Goal: Task Accomplishment & Management: Use online tool/utility

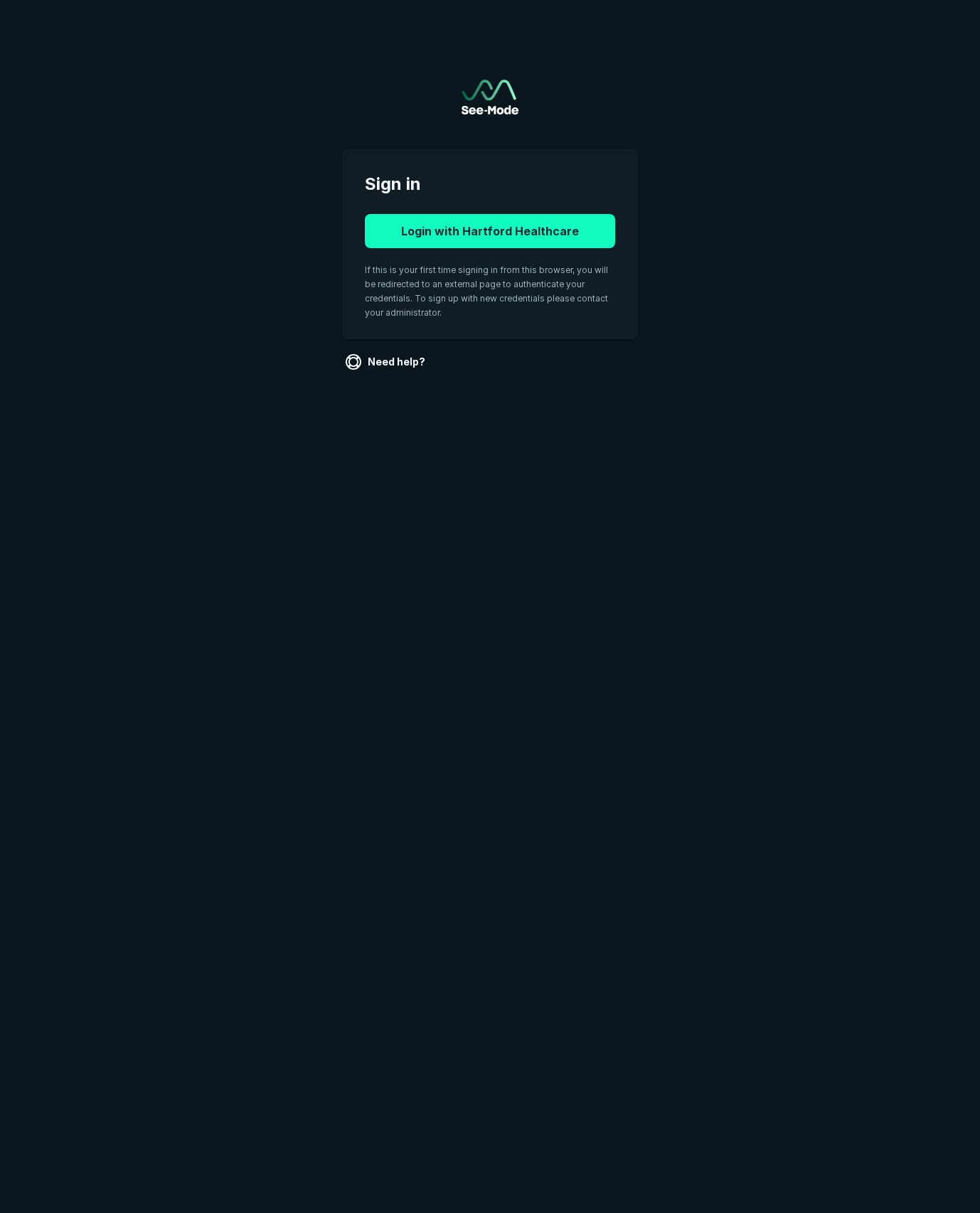
click at [510, 226] on button "Login with Hartford Healthcare" at bounding box center [490, 230] width 250 height 34
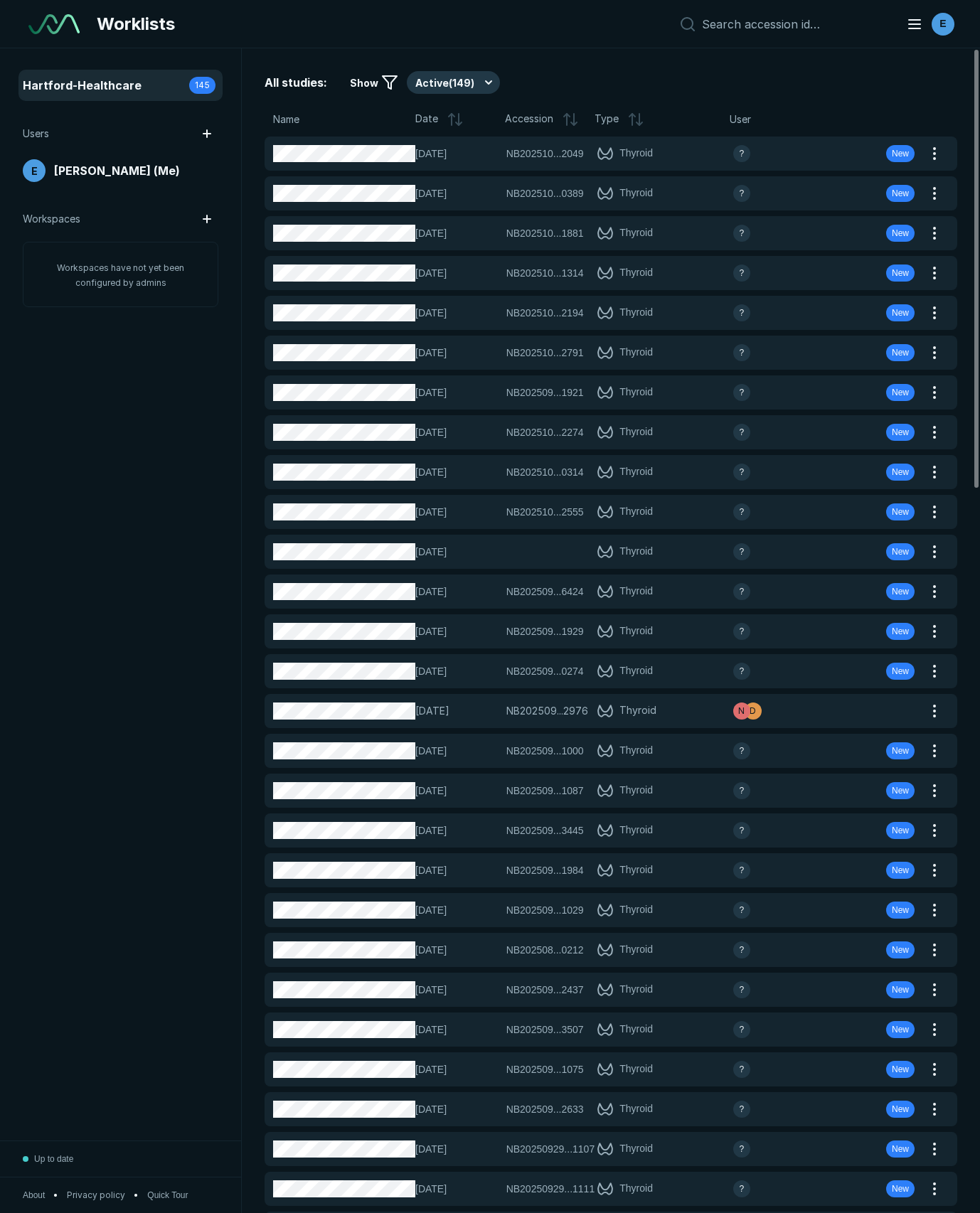
scroll to position [6810, 4920]
click at [481, 86] on button "Active ( 149 )" at bounding box center [453, 82] width 93 height 23
click at [443, 144] on span "Completed ( 16 )" at bounding box center [456, 152] width 69 height 16
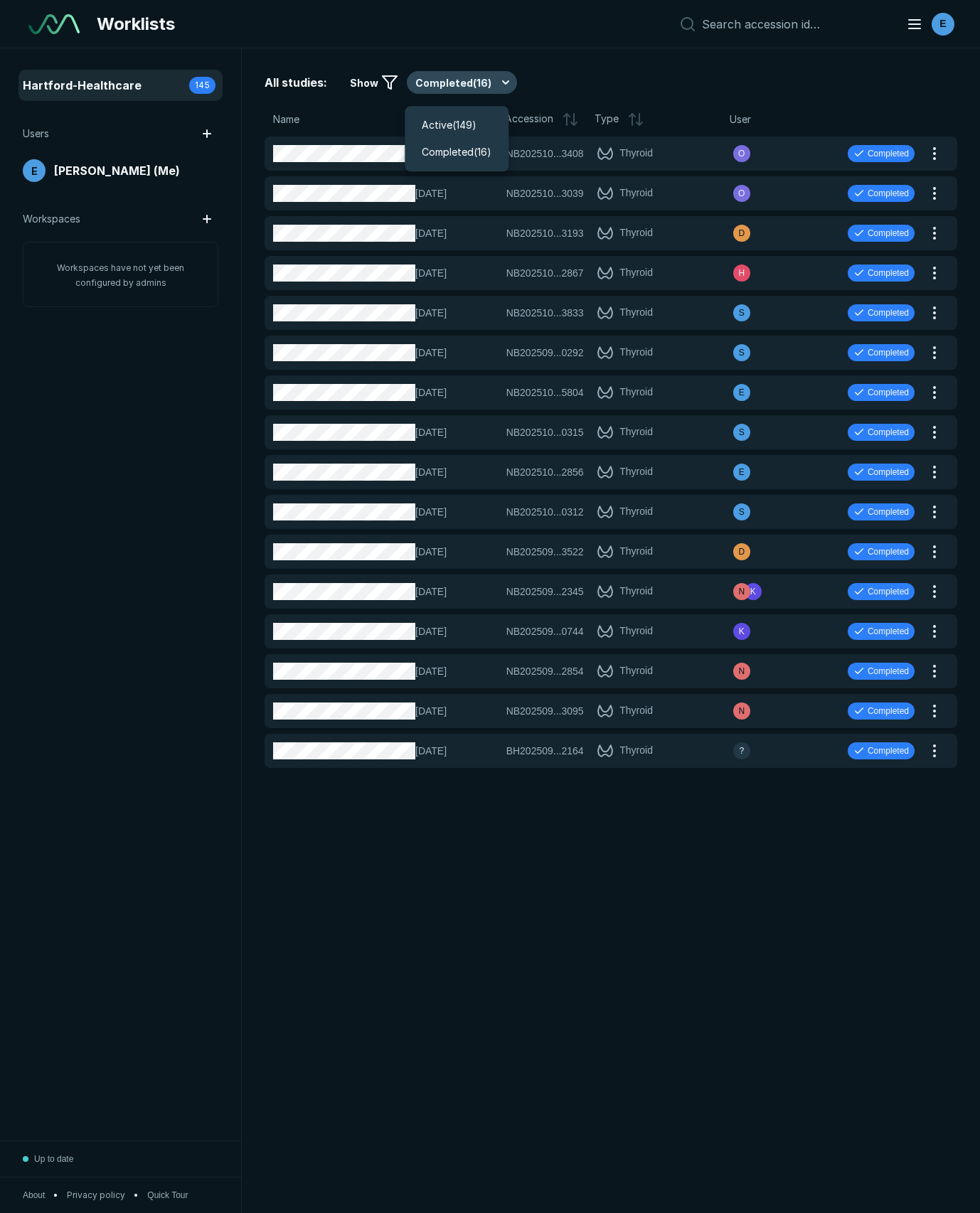
click at [451, 77] on button "Completed ( 16 )" at bounding box center [462, 82] width 110 height 23
click at [449, 124] on span "Active ( 149 )" at bounding box center [449, 125] width 55 height 16
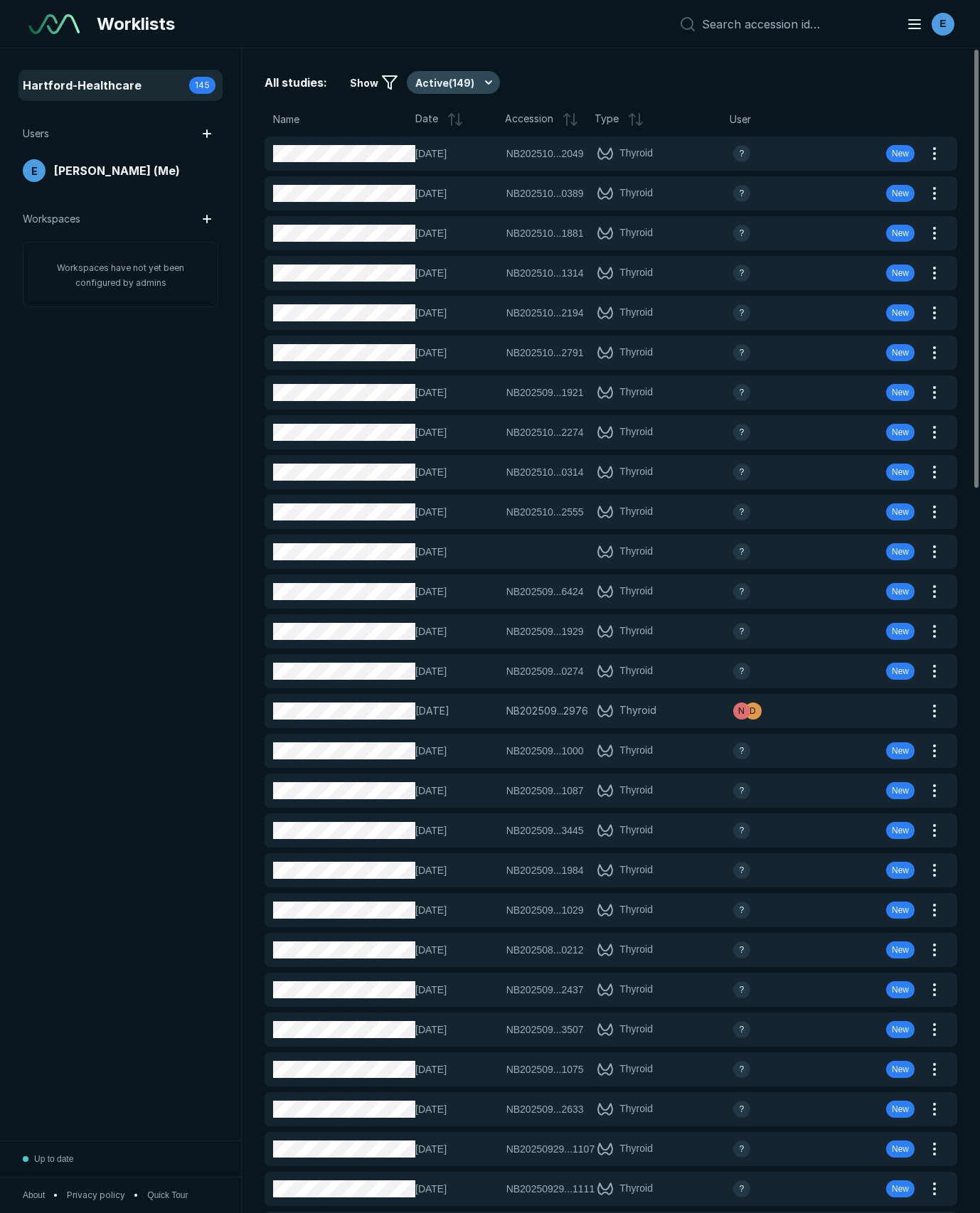
click at [478, 81] on button "Active ( 149 )" at bounding box center [453, 82] width 93 height 23
click at [466, 160] on span "Completed ( 16 )" at bounding box center [456, 152] width 69 height 16
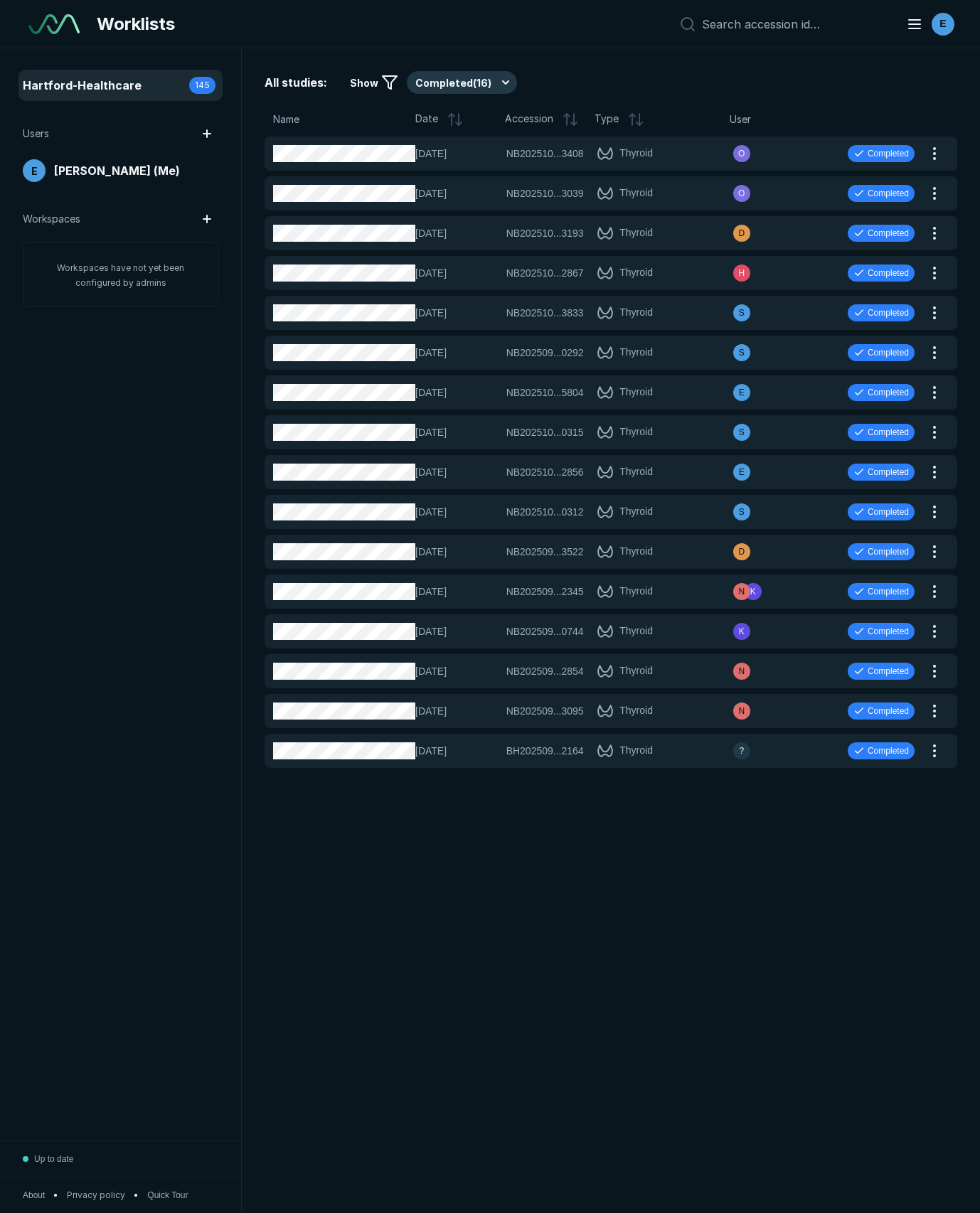
scroll to position [6810, 4920]
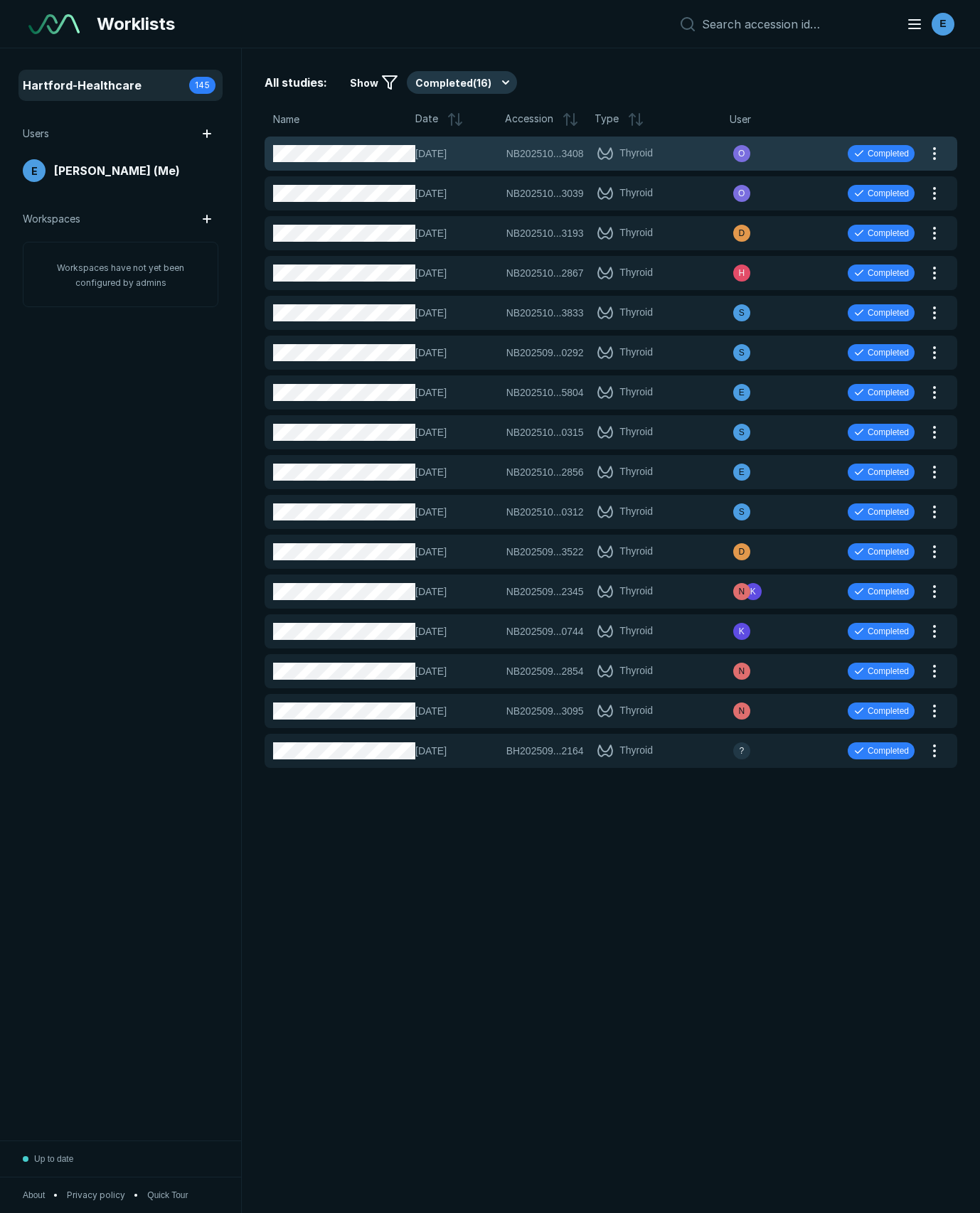
click at [793, 146] on div "O" at bounding box center [778, 153] width 91 height 17
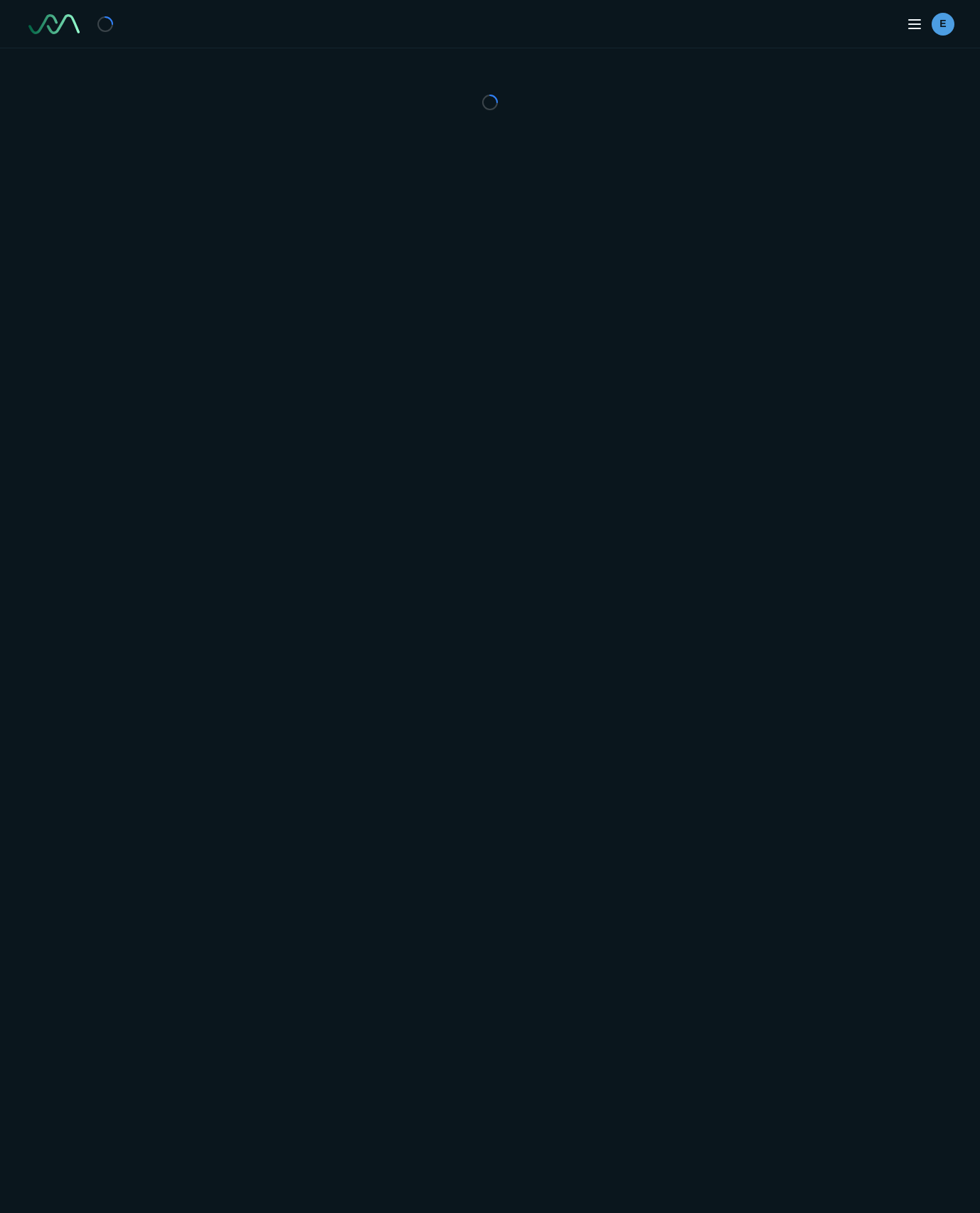
click at [793, 146] on div at bounding box center [490, 103] width 980 height 108
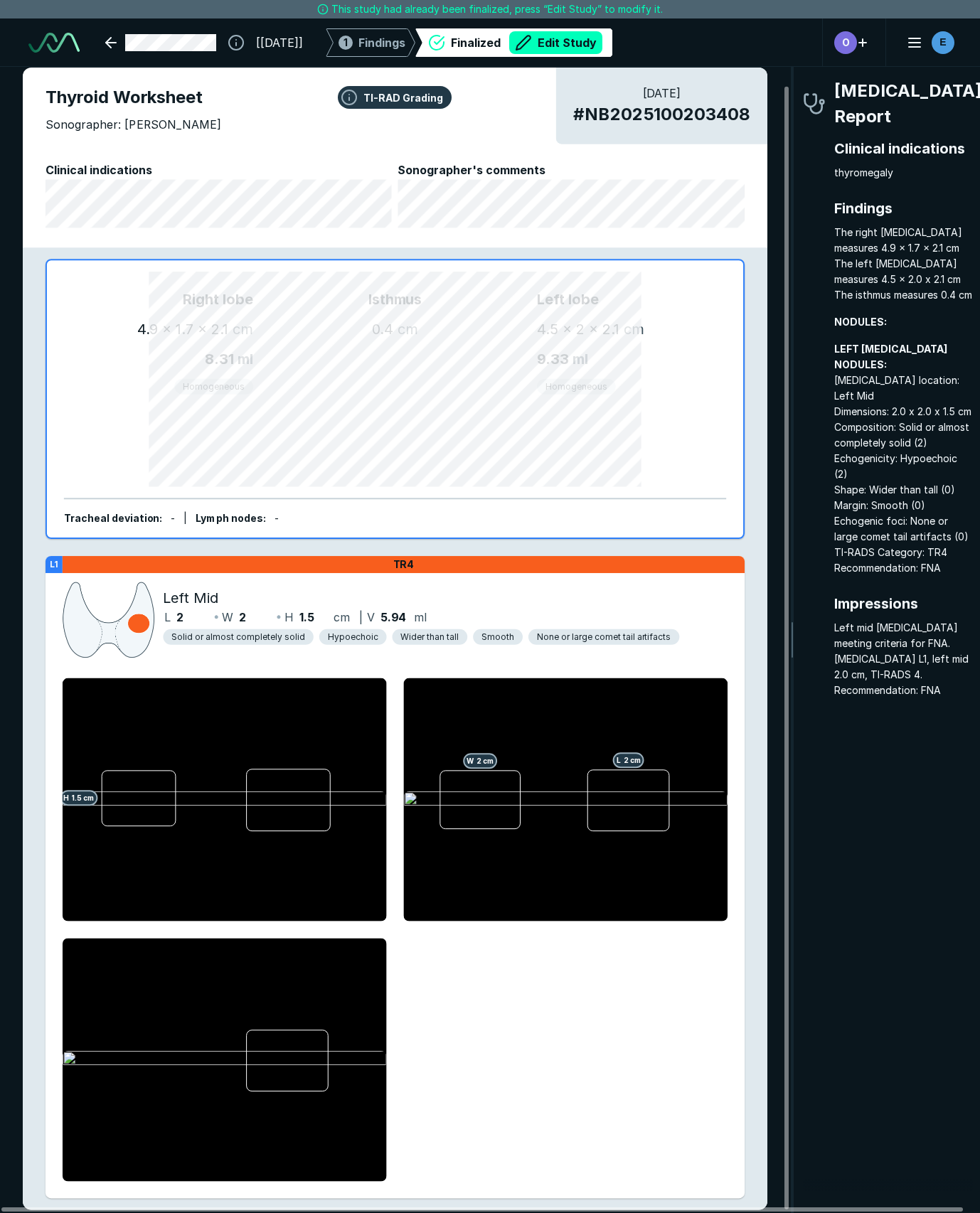
scroll to position [22, 0]
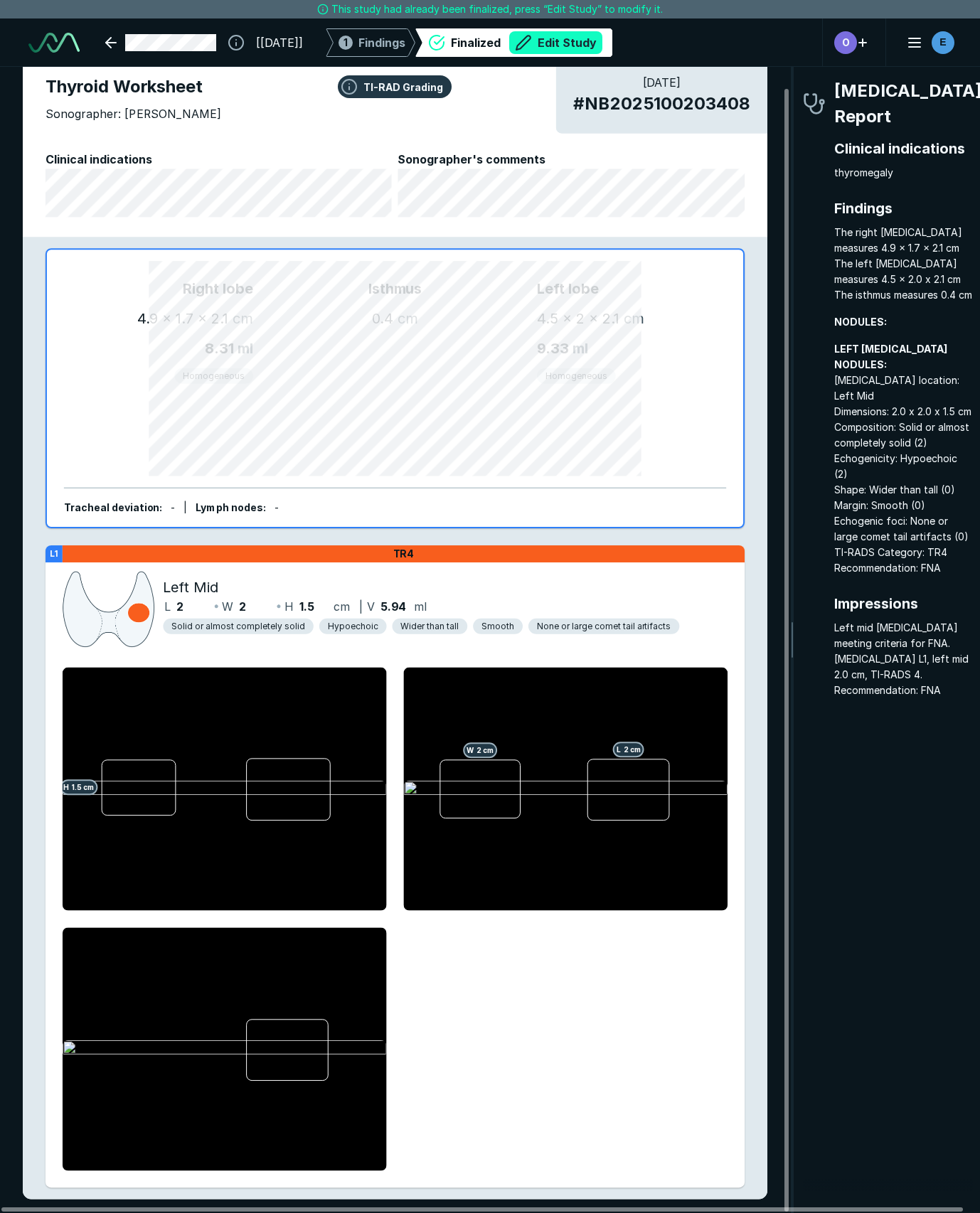
click at [602, 43] on button "Edit Study" at bounding box center [555, 42] width 93 height 23
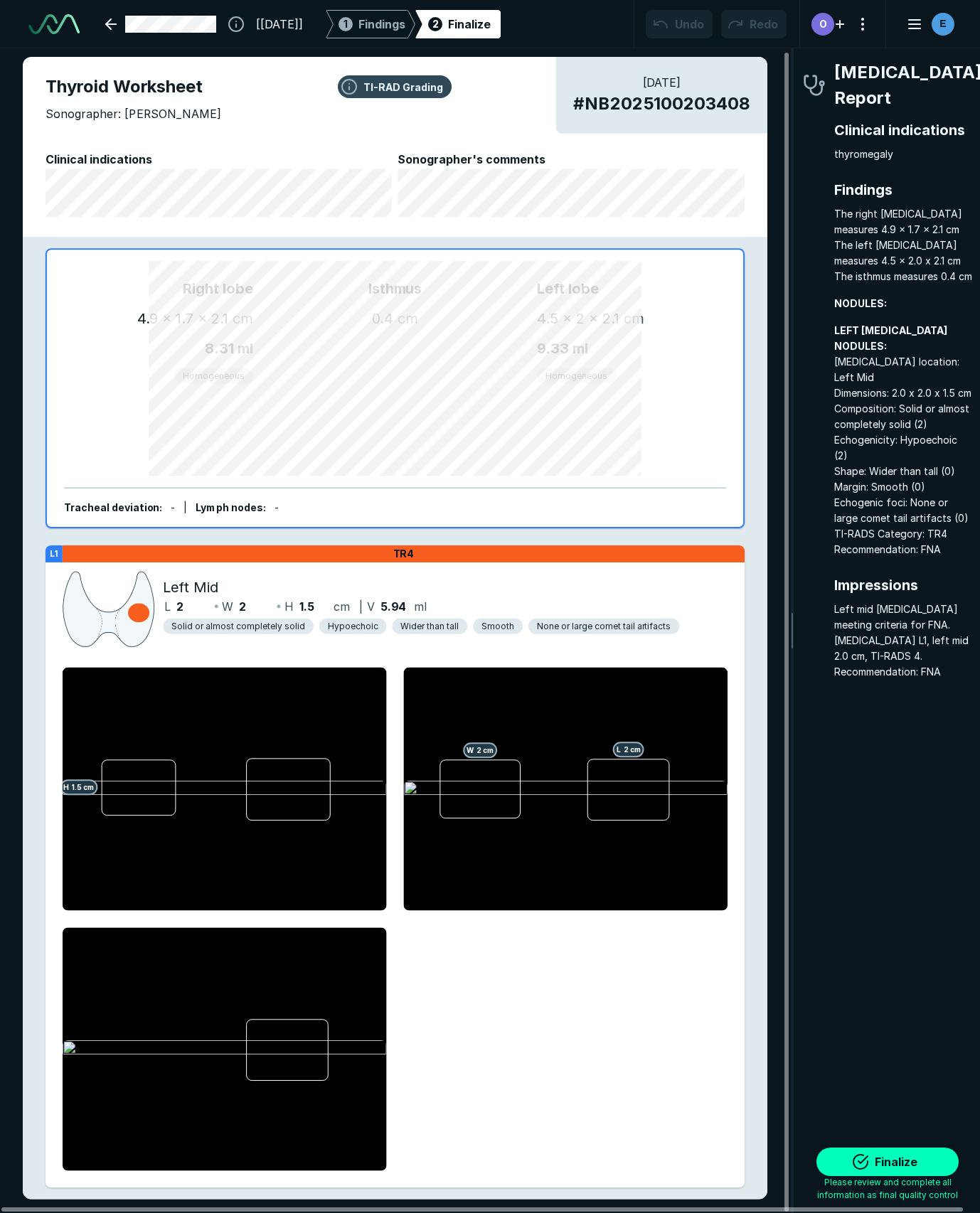
click at [385, 93] on button "TI-RAD Grading" at bounding box center [394, 87] width 114 height 23
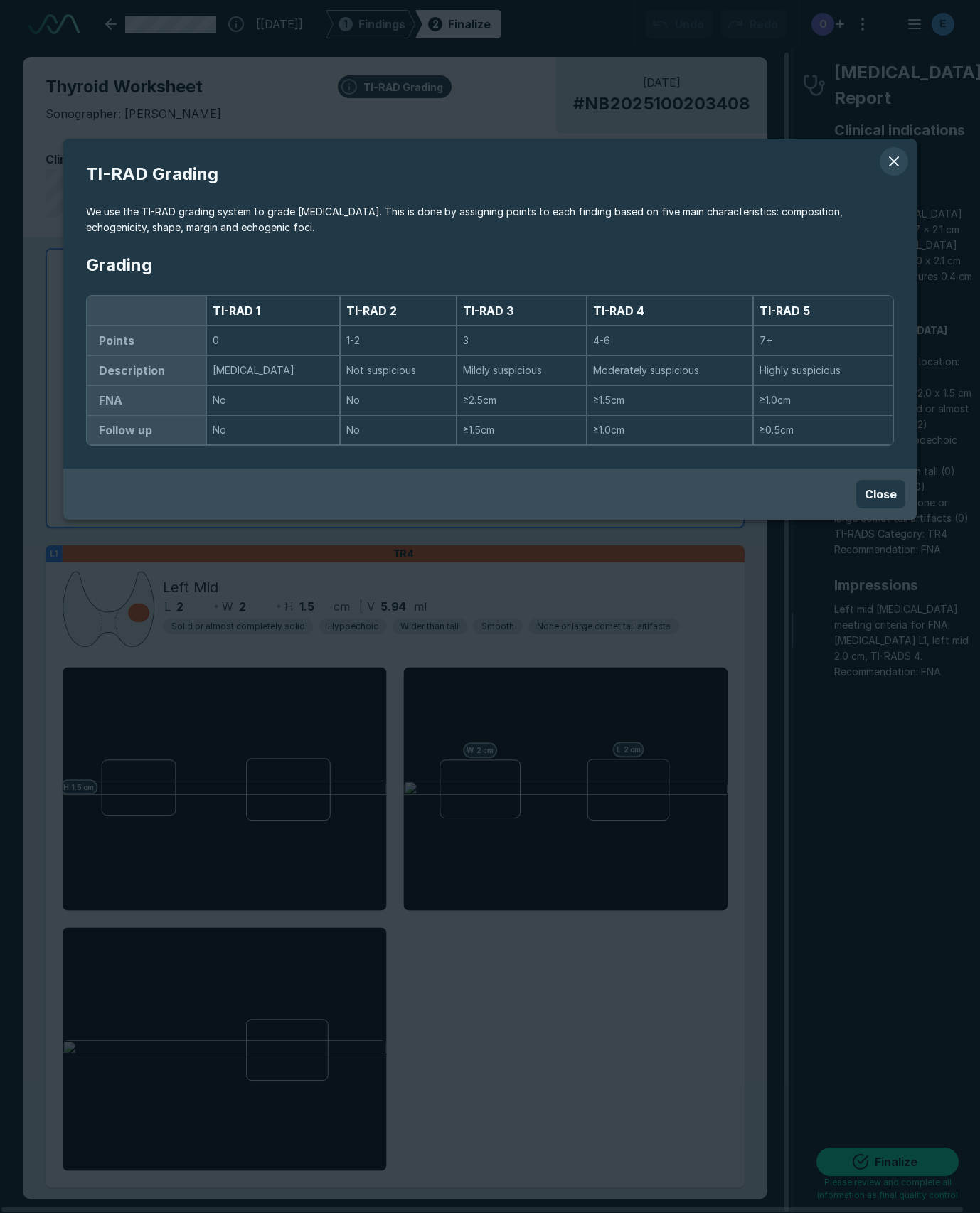
click at [895, 165] on button "modal" at bounding box center [894, 162] width 29 height 29
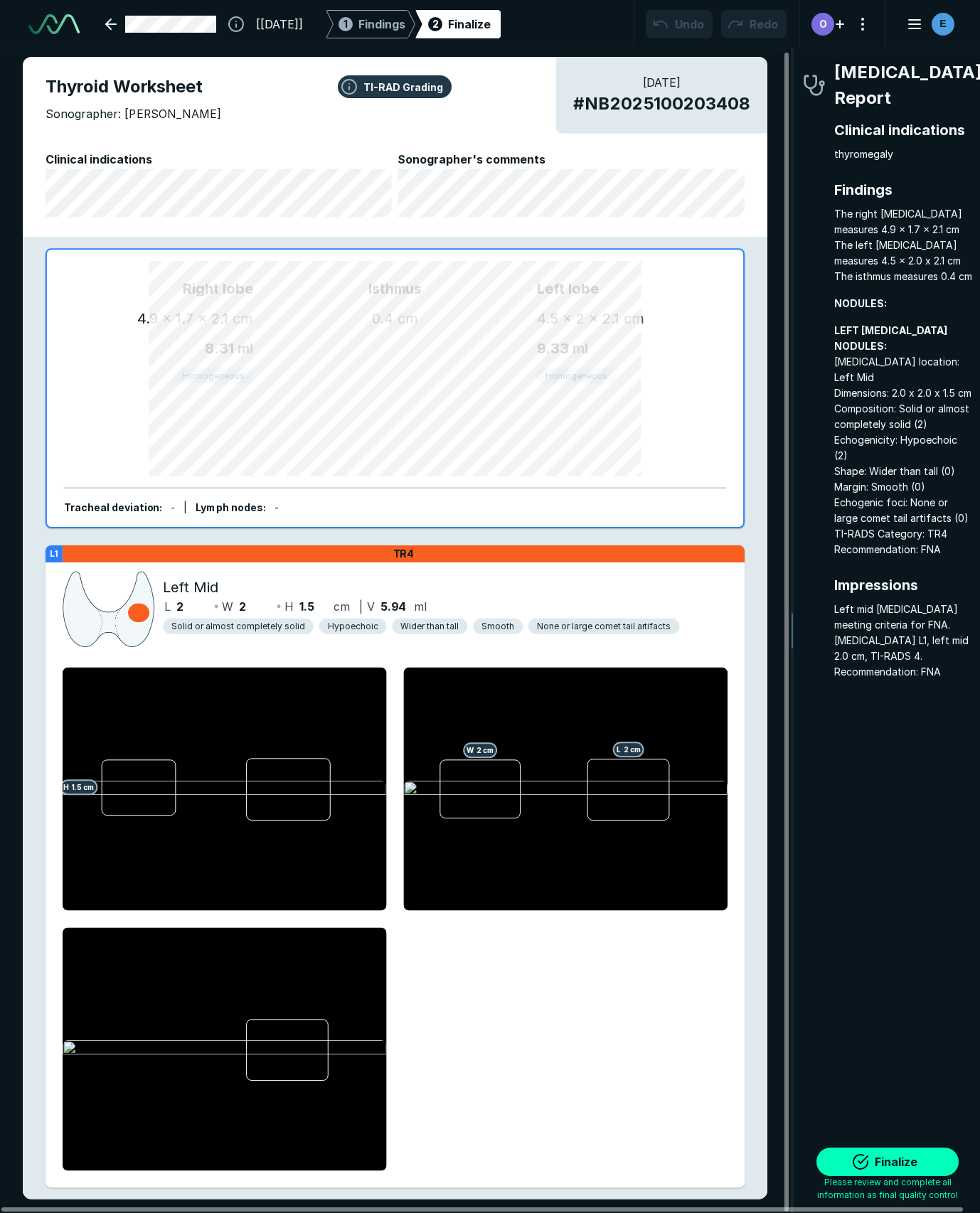
click at [475, 377] on div "Isthmus 0.4 cm" at bounding box center [395, 388] width 284 height 221
click at [495, 355] on div "Isthmus 0.4 cm" at bounding box center [395, 388] width 284 height 221
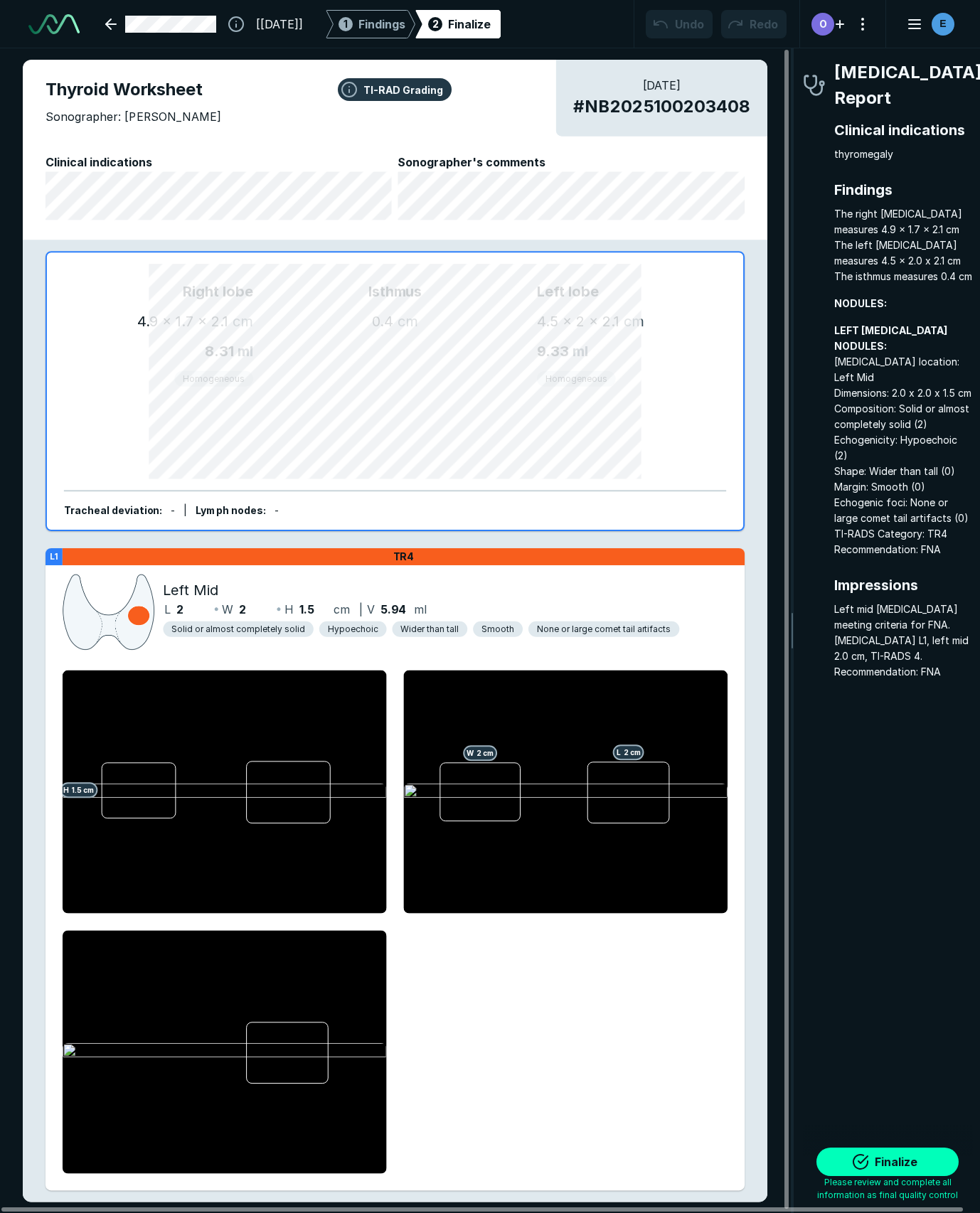
scroll to position [0, 0]
click at [53, 554] on strong "L1" at bounding box center [53, 556] width 9 height 10
click at [405, 26] on span "Findings" at bounding box center [381, 24] width 47 height 17
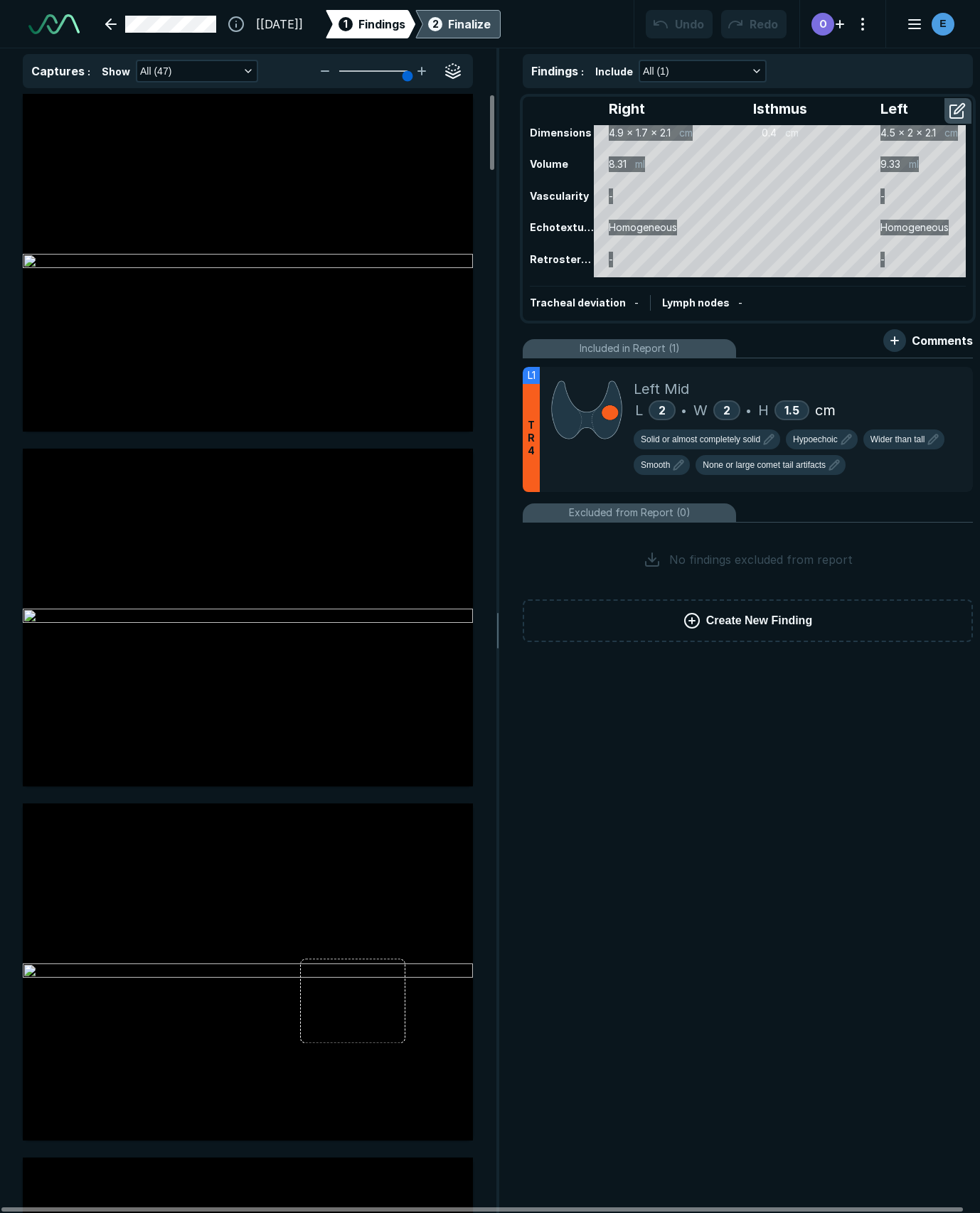
scroll to position [4350, 3829]
click at [930, 380] on icon at bounding box center [929, 380] width 17 height 17
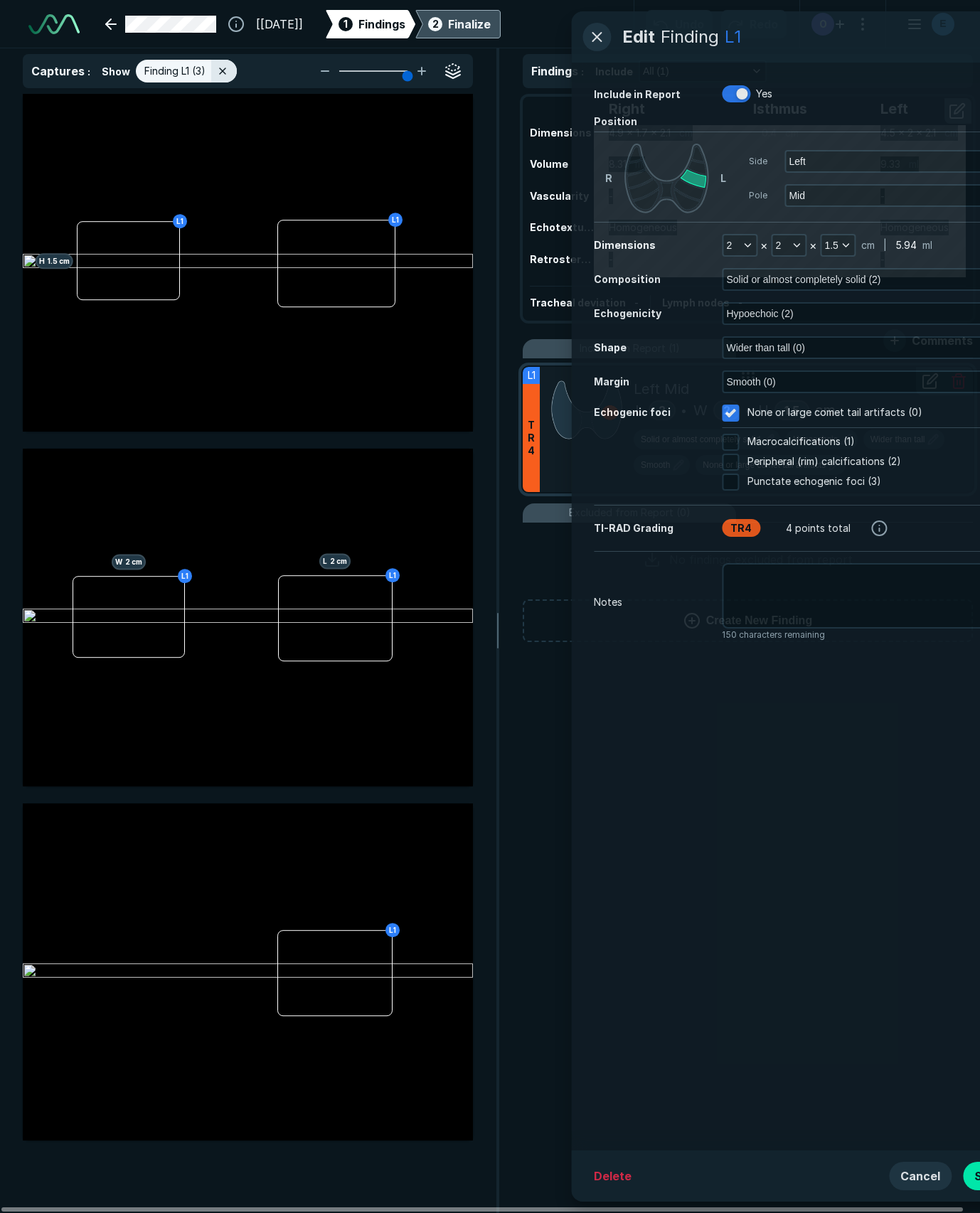
scroll to position [6465, 3647]
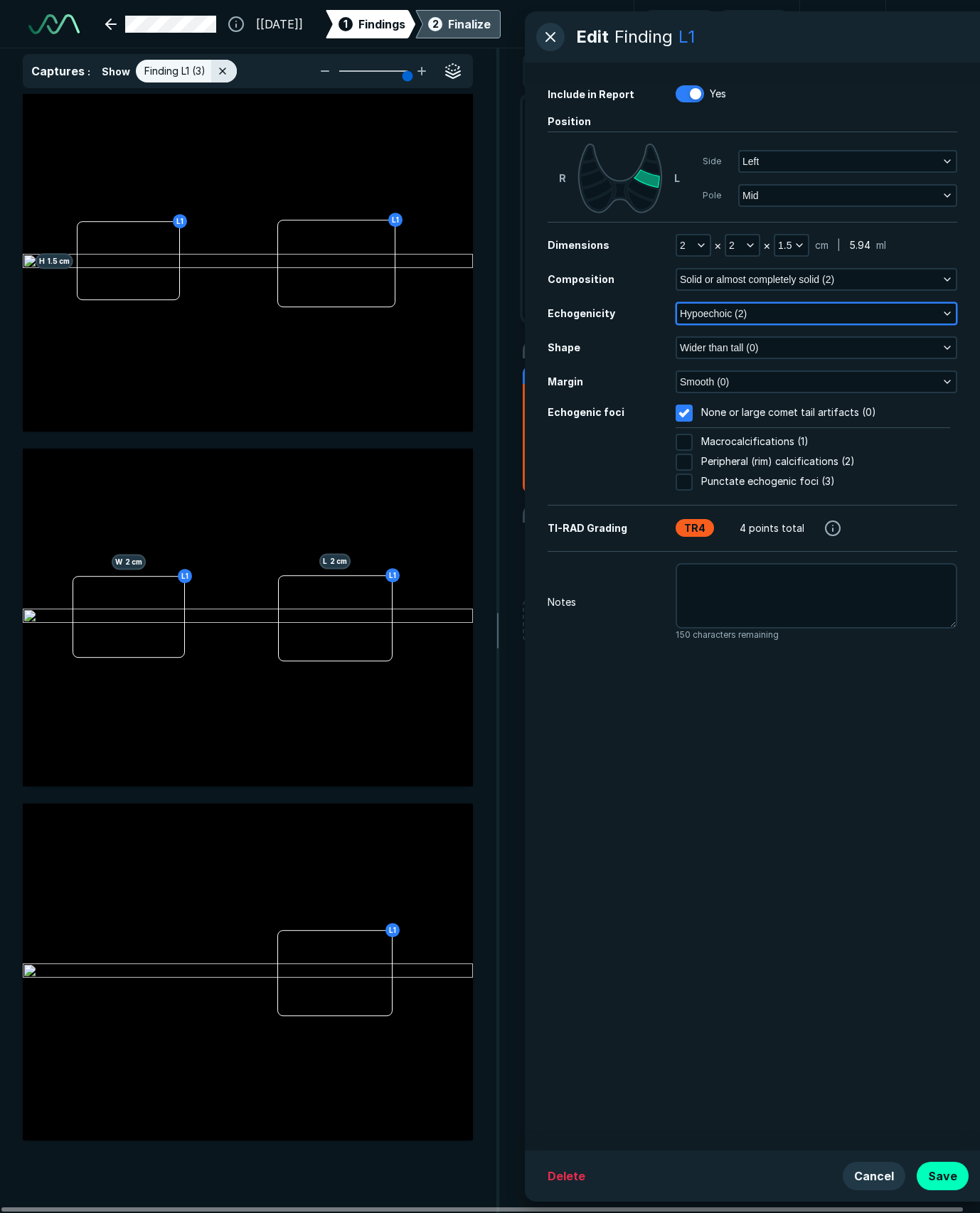
click at [723, 310] on span "Hypoechoic (2)" at bounding box center [713, 313] width 67 height 16
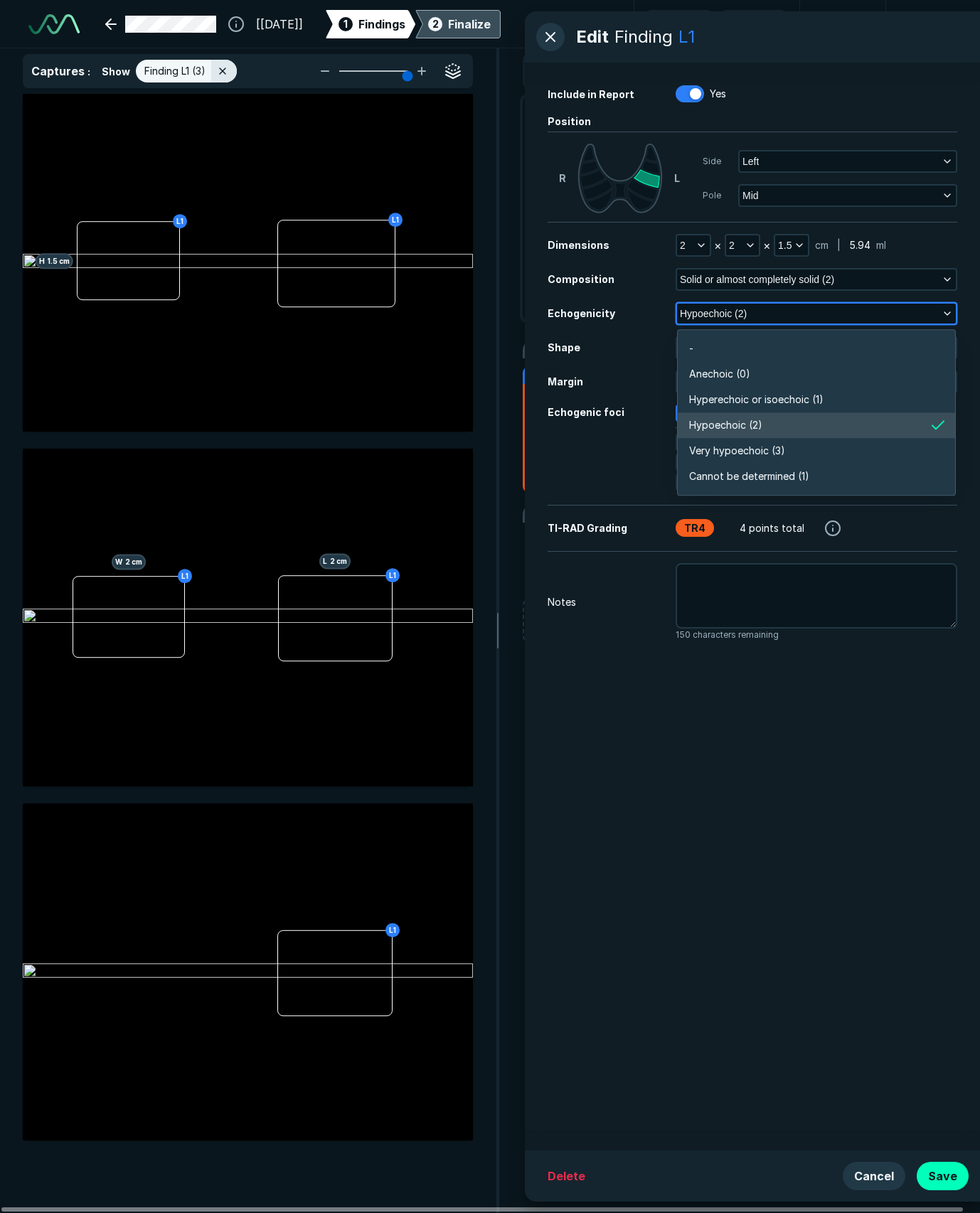
scroll to position [2487, 3077]
click at [737, 396] on span "Hyperechoic or isoechoic (1)" at bounding box center [756, 400] width 134 height 16
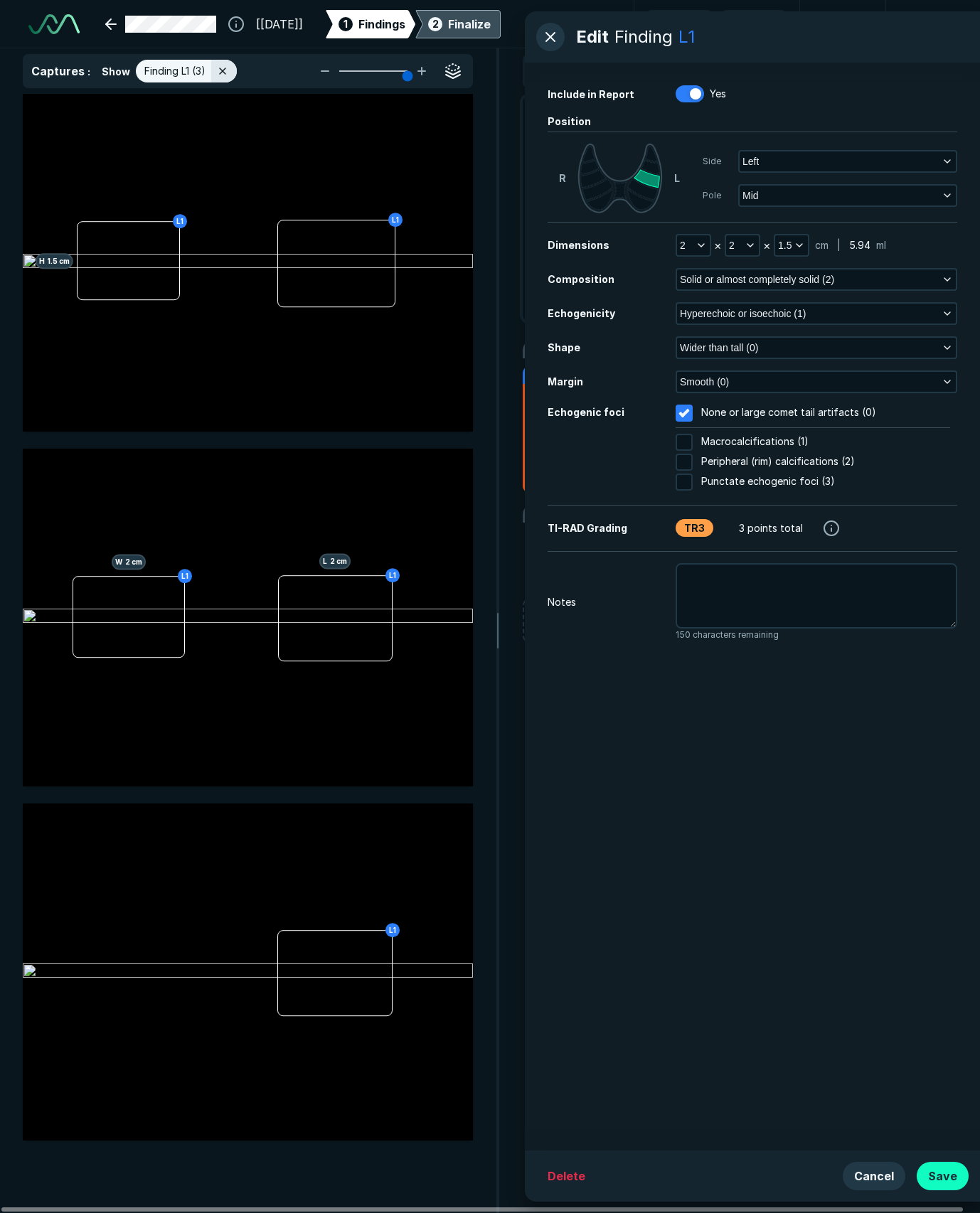
click at [939, 1172] on button "Save" at bounding box center [942, 1176] width 52 height 29
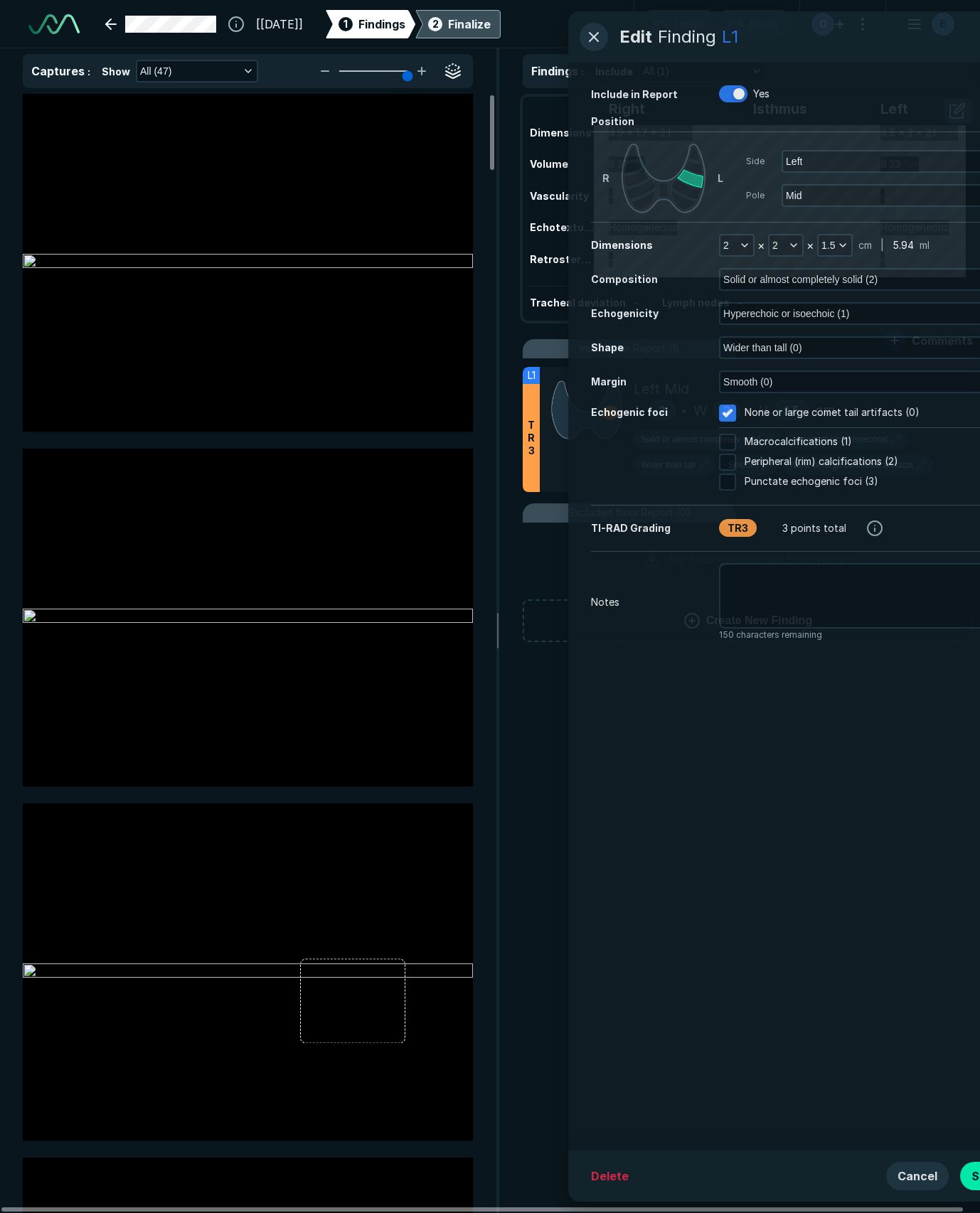
scroll to position [6708, 3829]
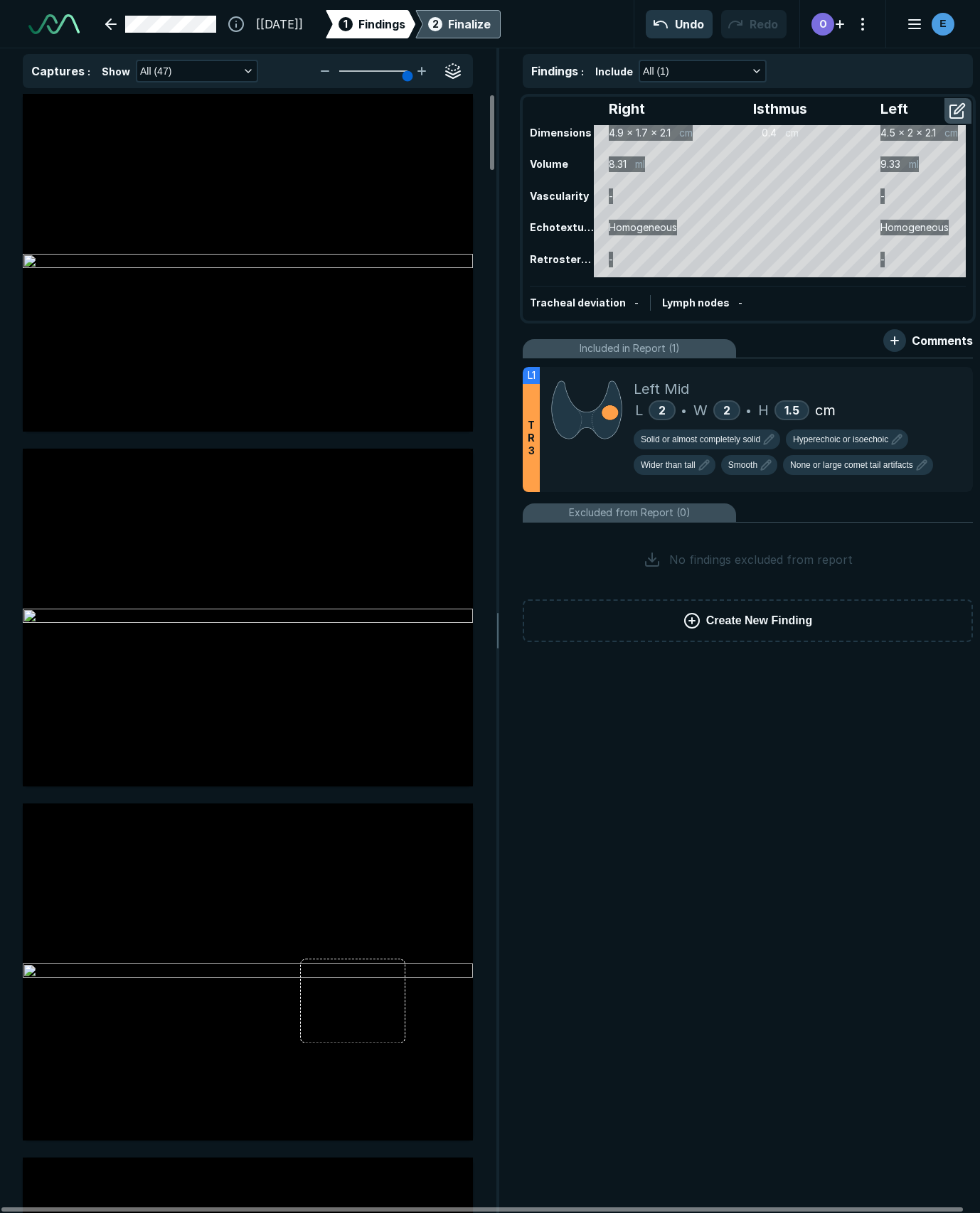
click at [490, 30] on div "Finalize" at bounding box center [469, 24] width 42 height 17
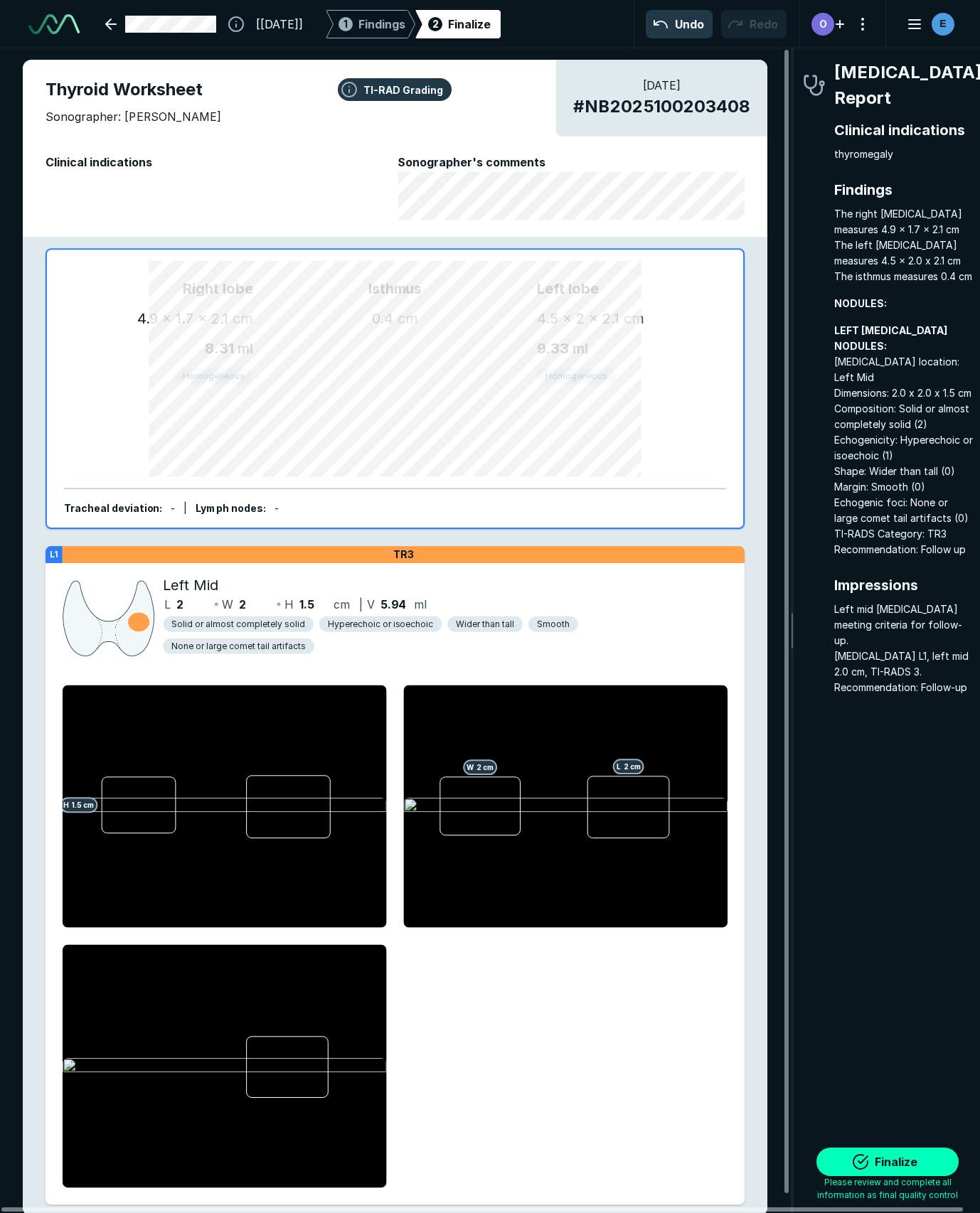
scroll to position [6986, 2568]
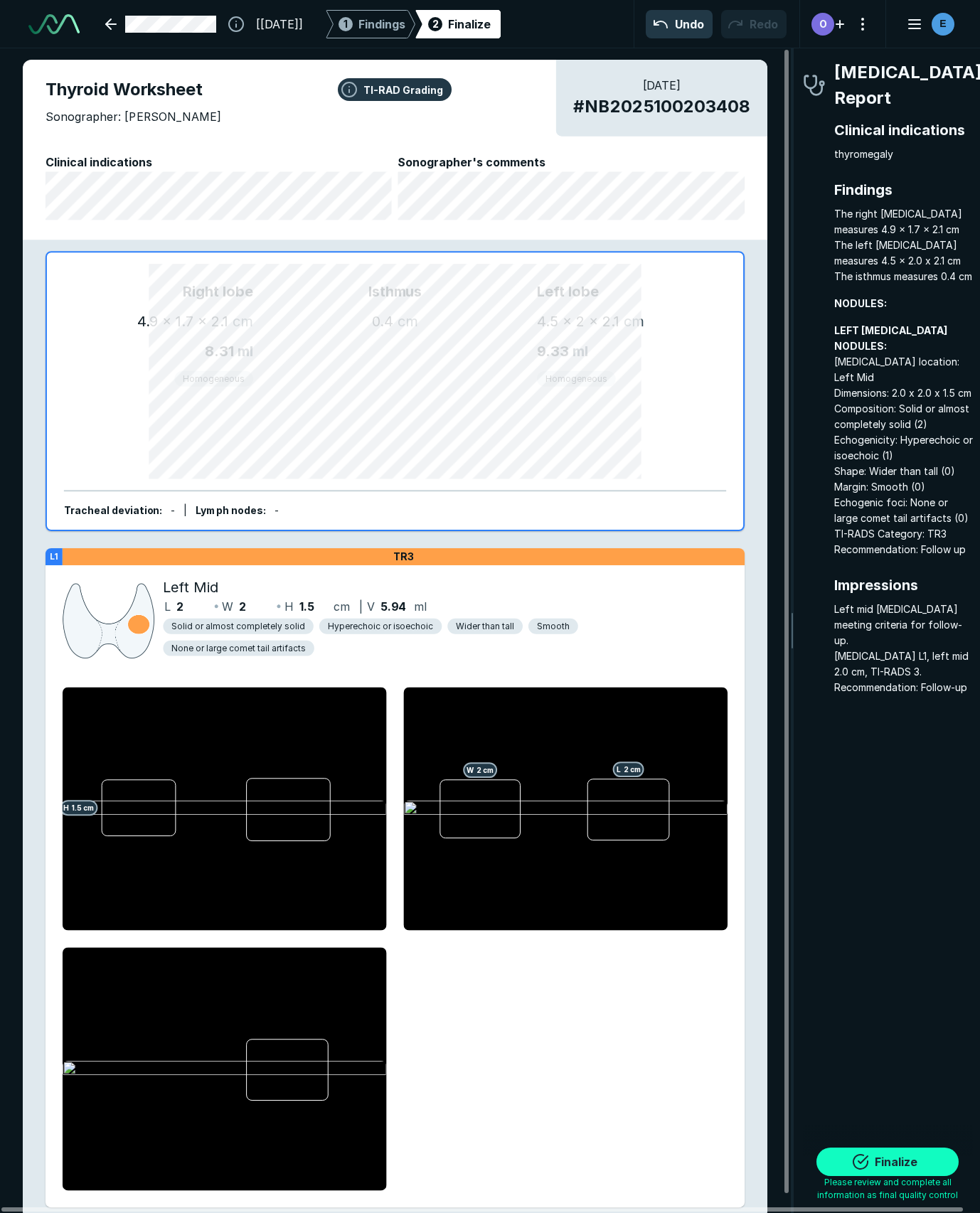
click at [888, 1169] on button "Finalize" at bounding box center [887, 1162] width 142 height 29
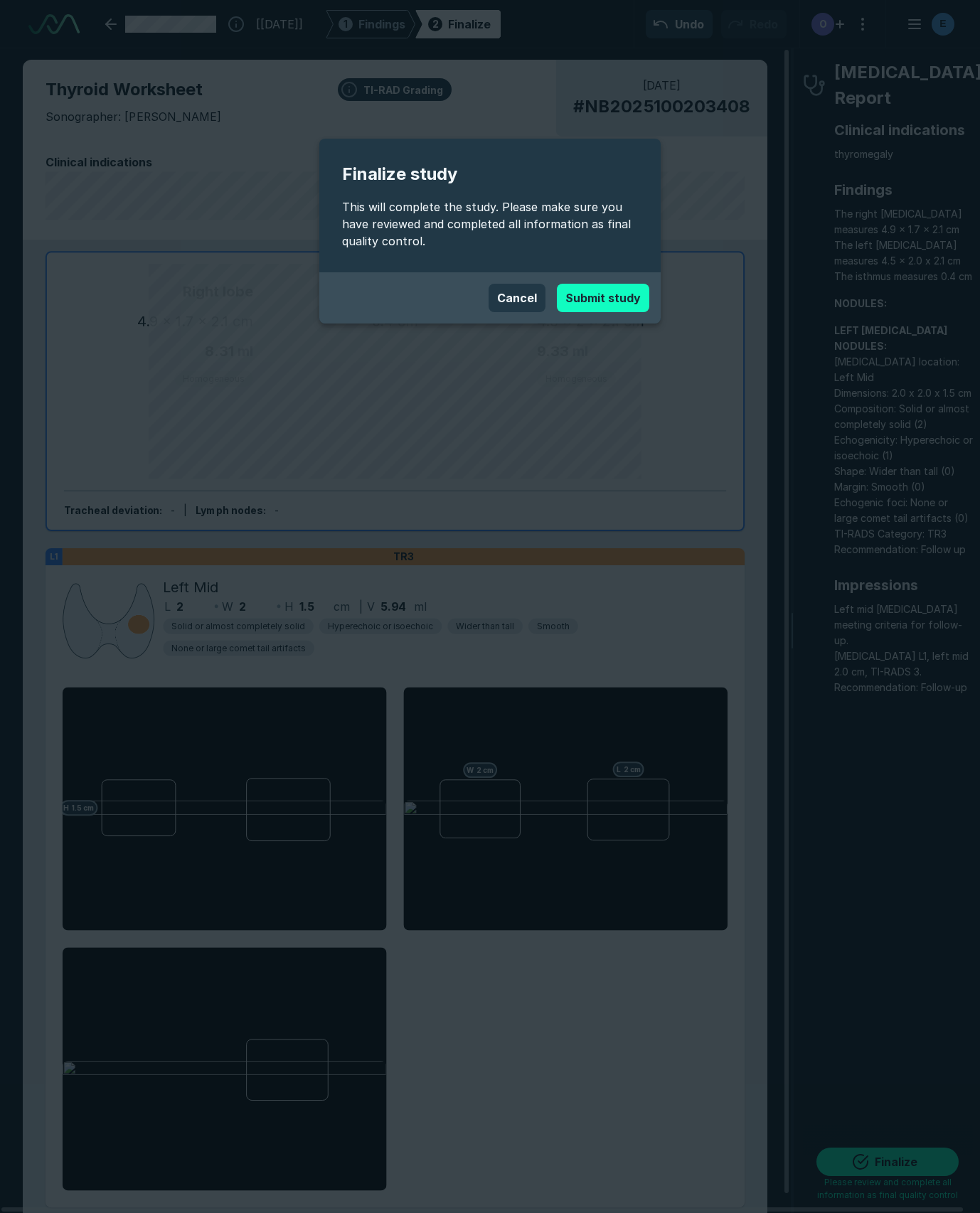
click at [600, 296] on button "Submit study" at bounding box center [603, 298] width 92 height 29
type textarea "x"
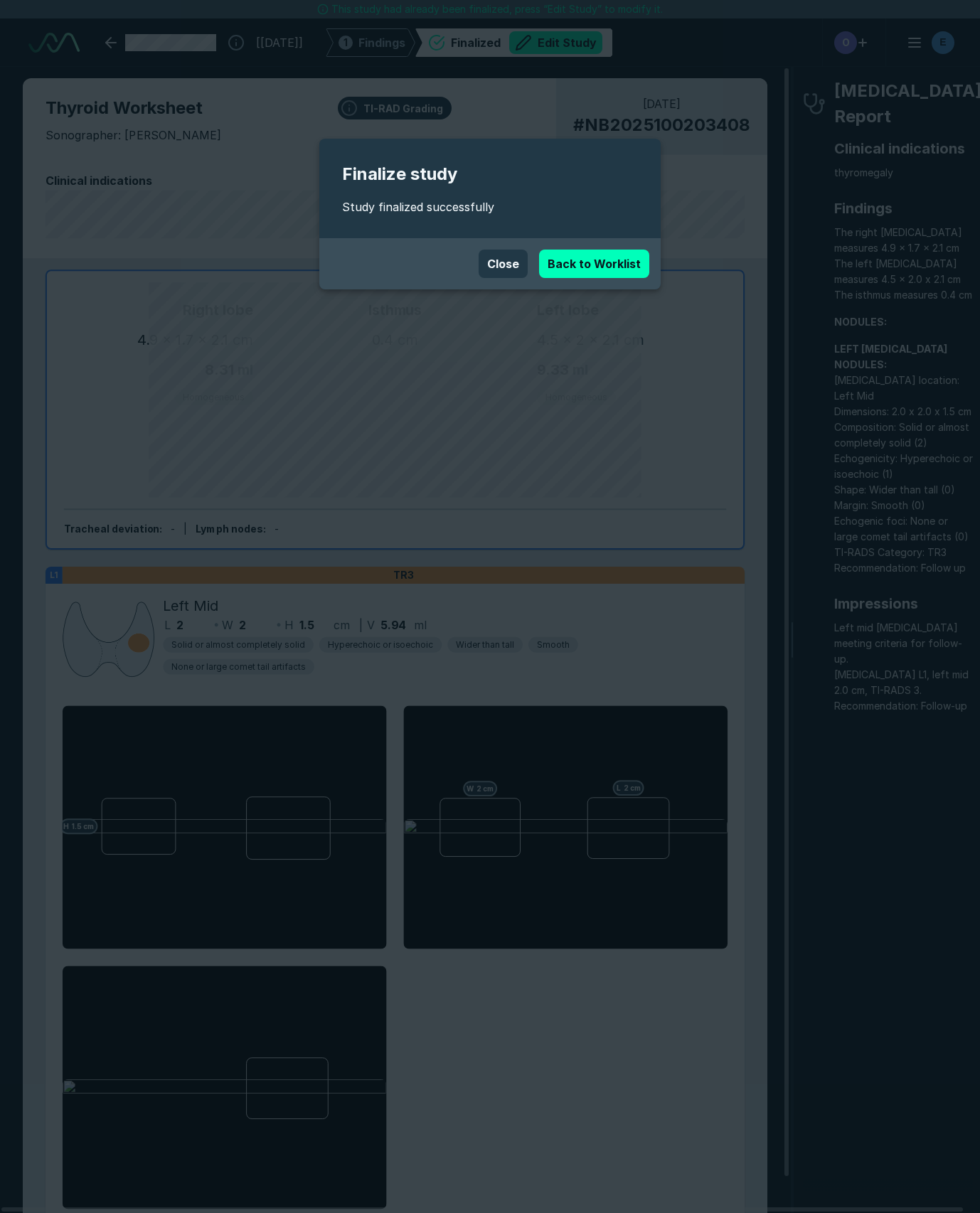
scroll to position [6954, 6236]
click at [607, 261] on link "Back to Worklist" at bounding box center [594, 264] width 110 height 29
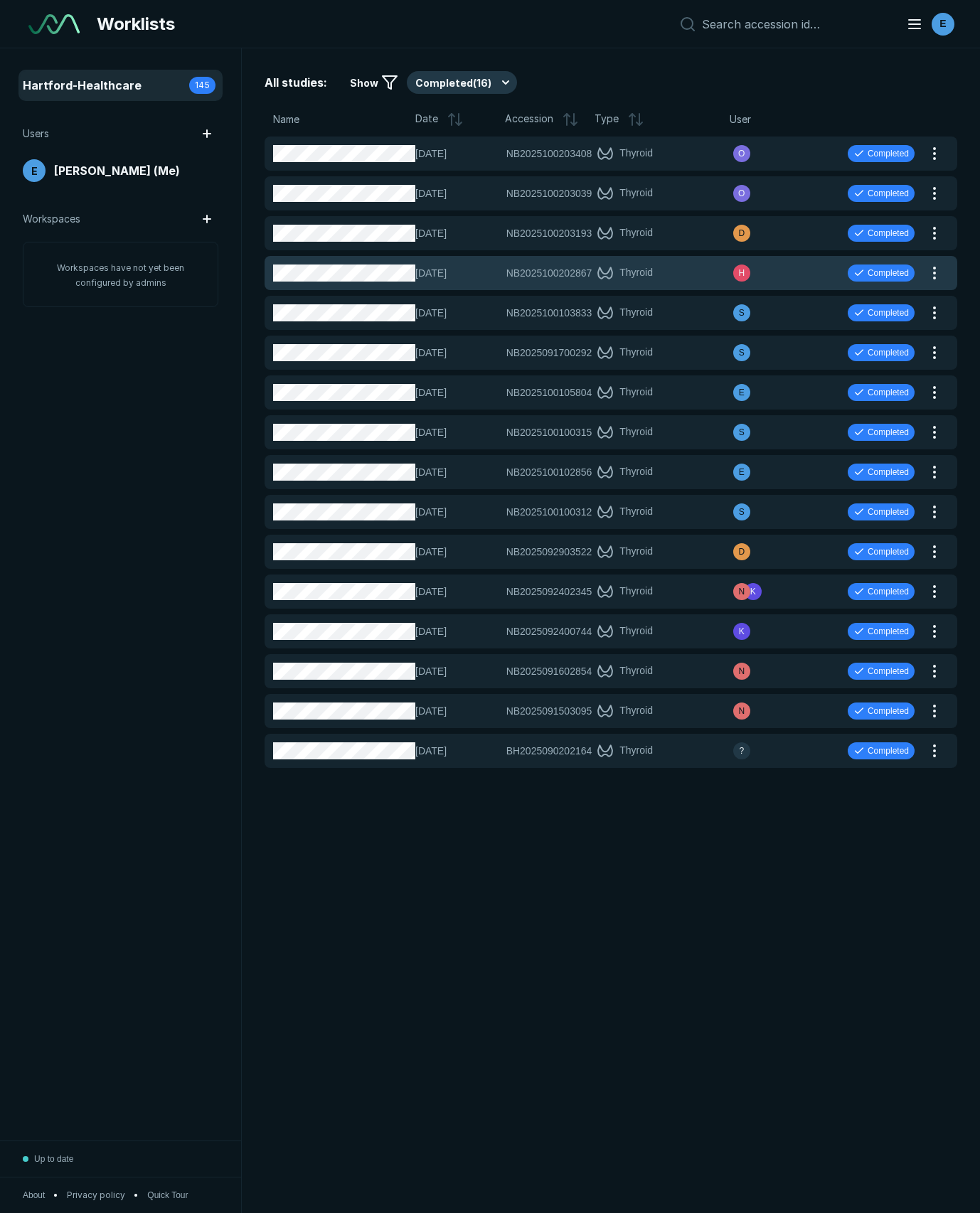
scroll to position [6810, 4920]
